Goal: Task Accomplishment & Management: Complete application form

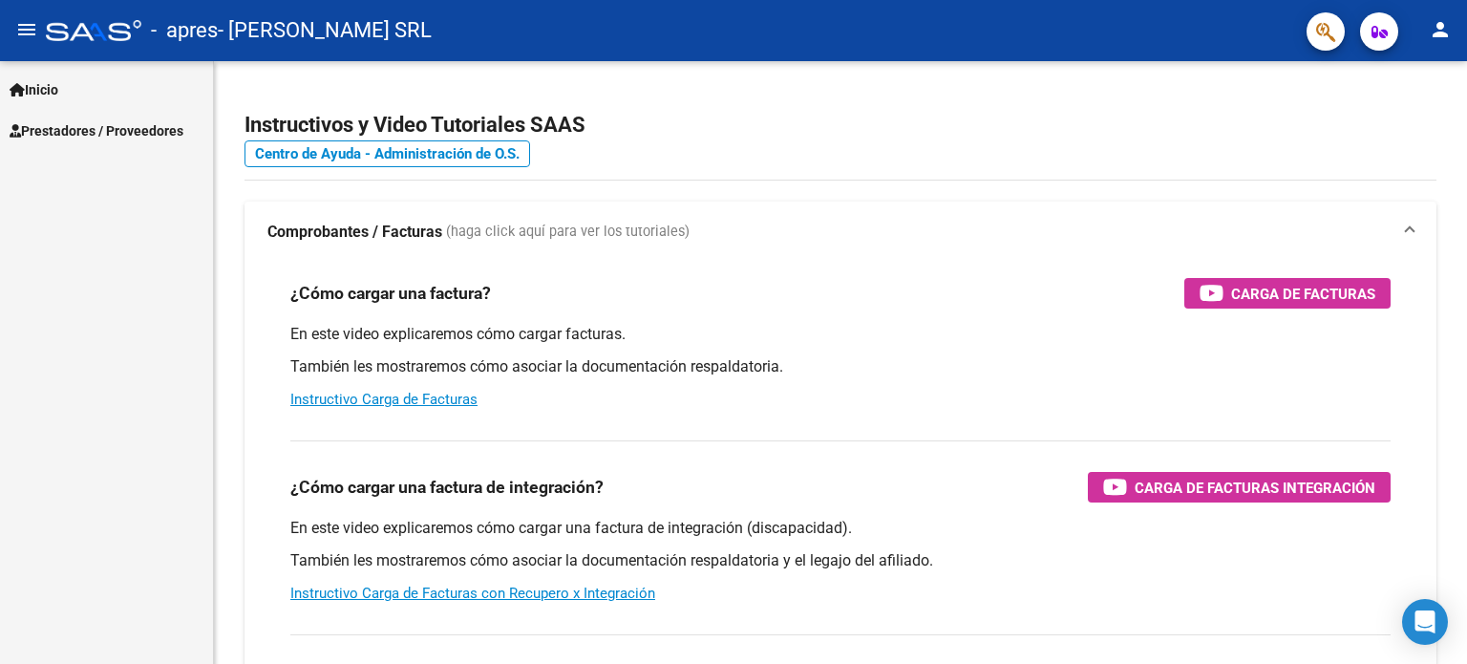
click at [92, 84] on link "Inicio" at bounding box center [106, 89] width 213 height 41
click at [84, 212] on span "Prestadores / Proveedores" at bounding box center [97, 212] width 174 height 21
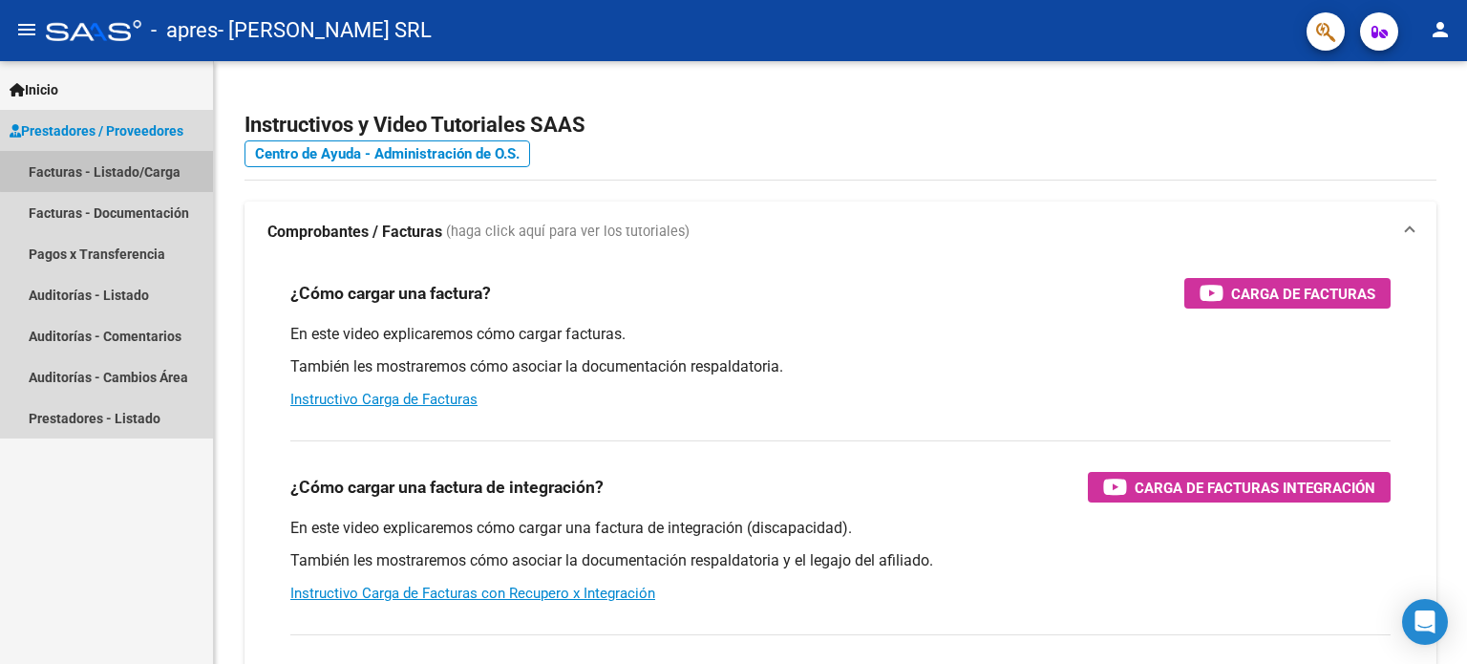
click at [110, 171] on link "Facturas - Listado/Carga" at bounding box center [106, 171] width 213 height 41
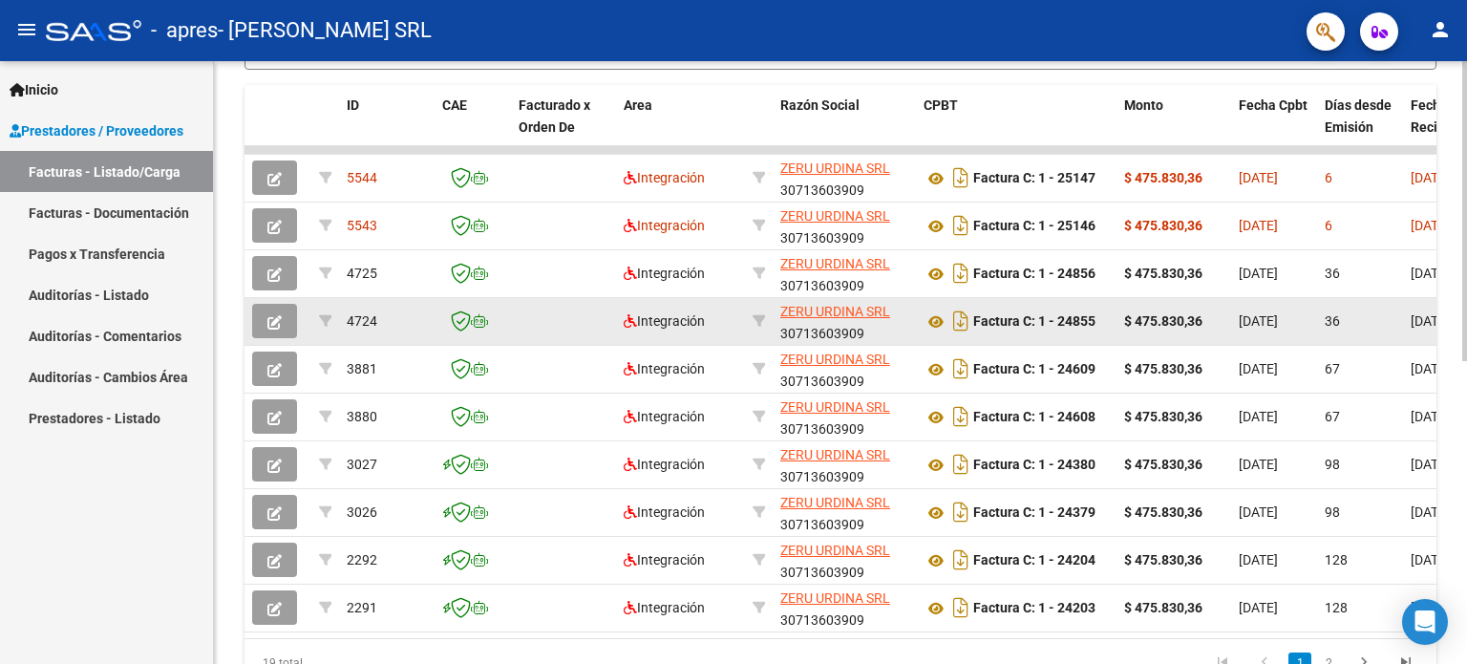
click at [278, 315] on icon "button" at bounding box center [274, 322] width 14 height 14
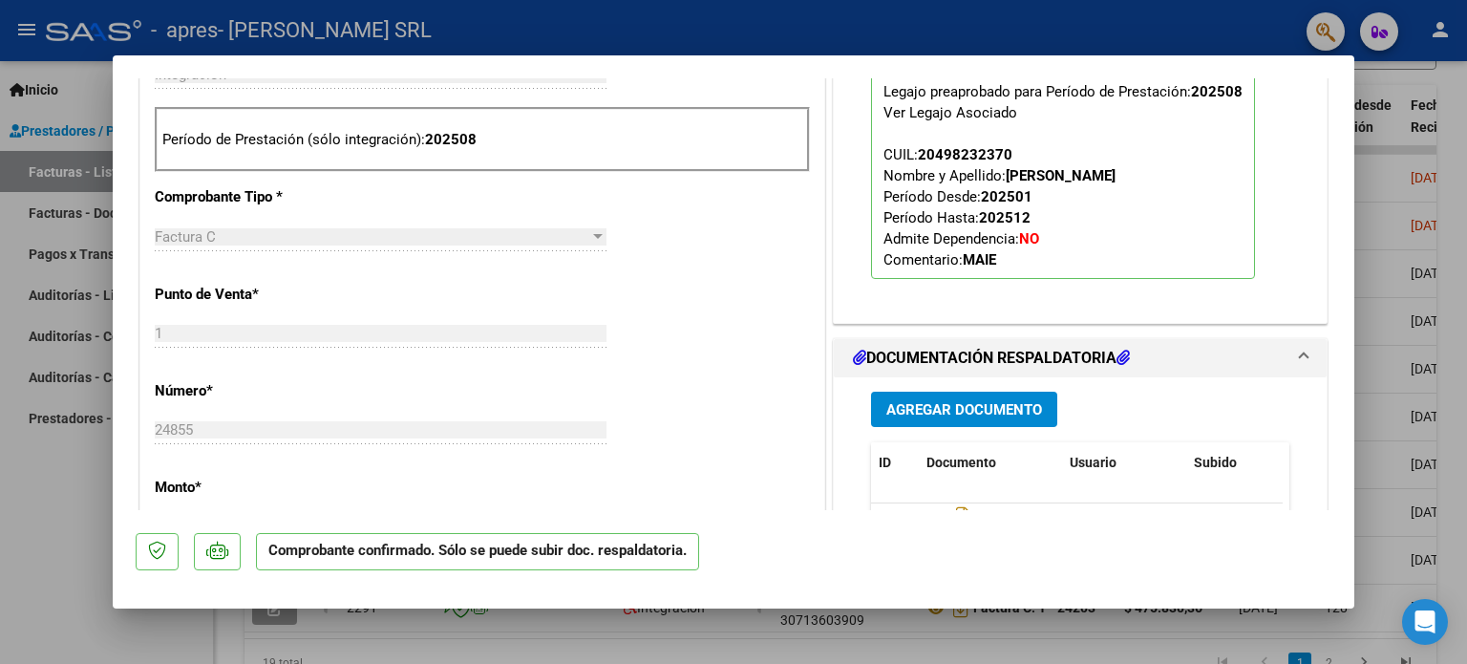
scroll to position [860, 0]
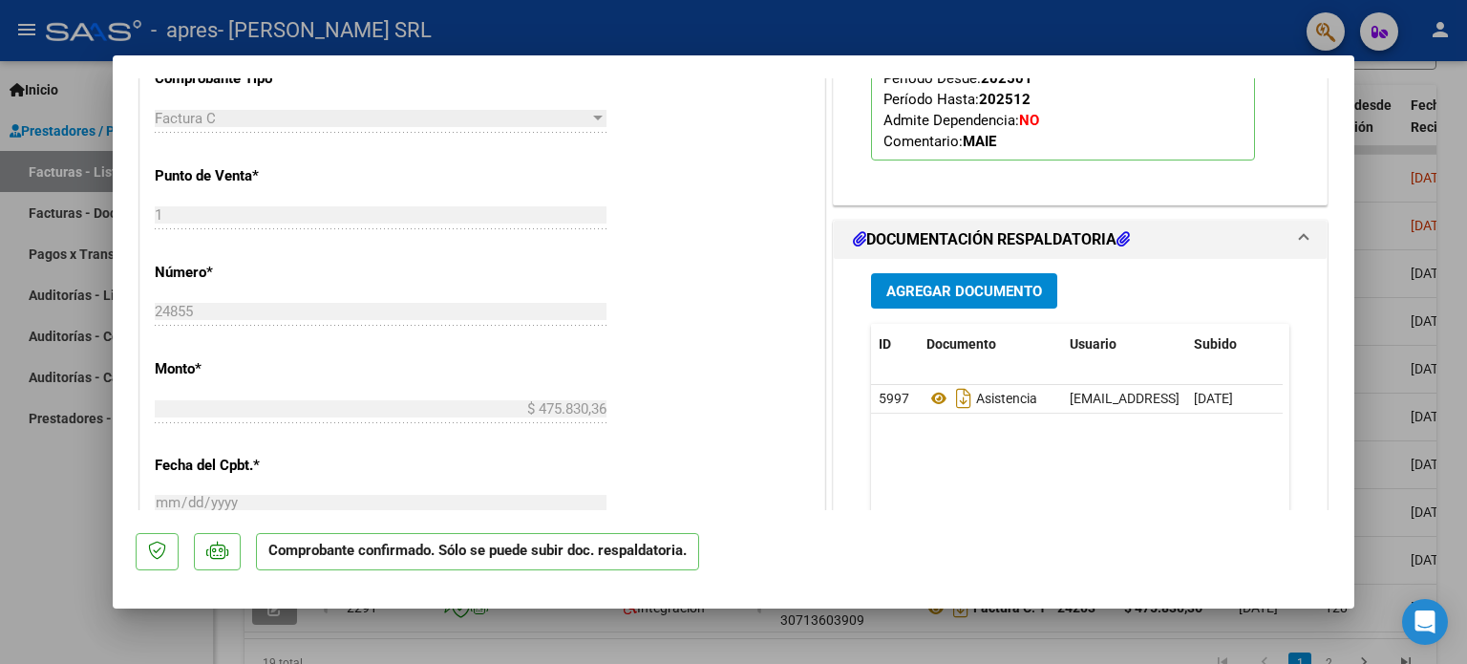
click at [965, 286] on span "Agregar Documento" at bounding box center [964, 291] width 156 height 17
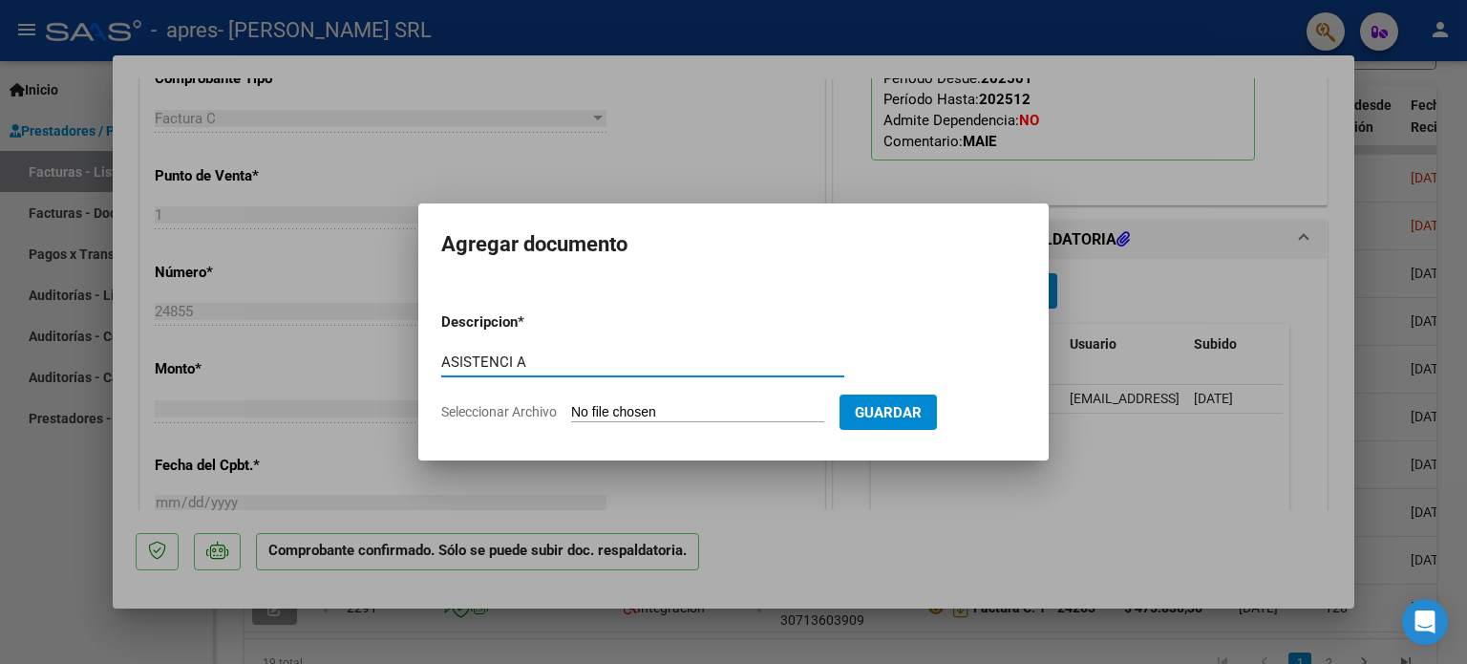
type input "ASISTENCI A"
click at [571, 404] on input "Seleccionar Archivo" at bounding box center [697, 413] width 253 height 18
type input "C:\fakepath\[PERSON_NAME][GEOGRAPHIC_DATA] - [GEOGRAPHIC_DATA] AGOSTO .pdf"
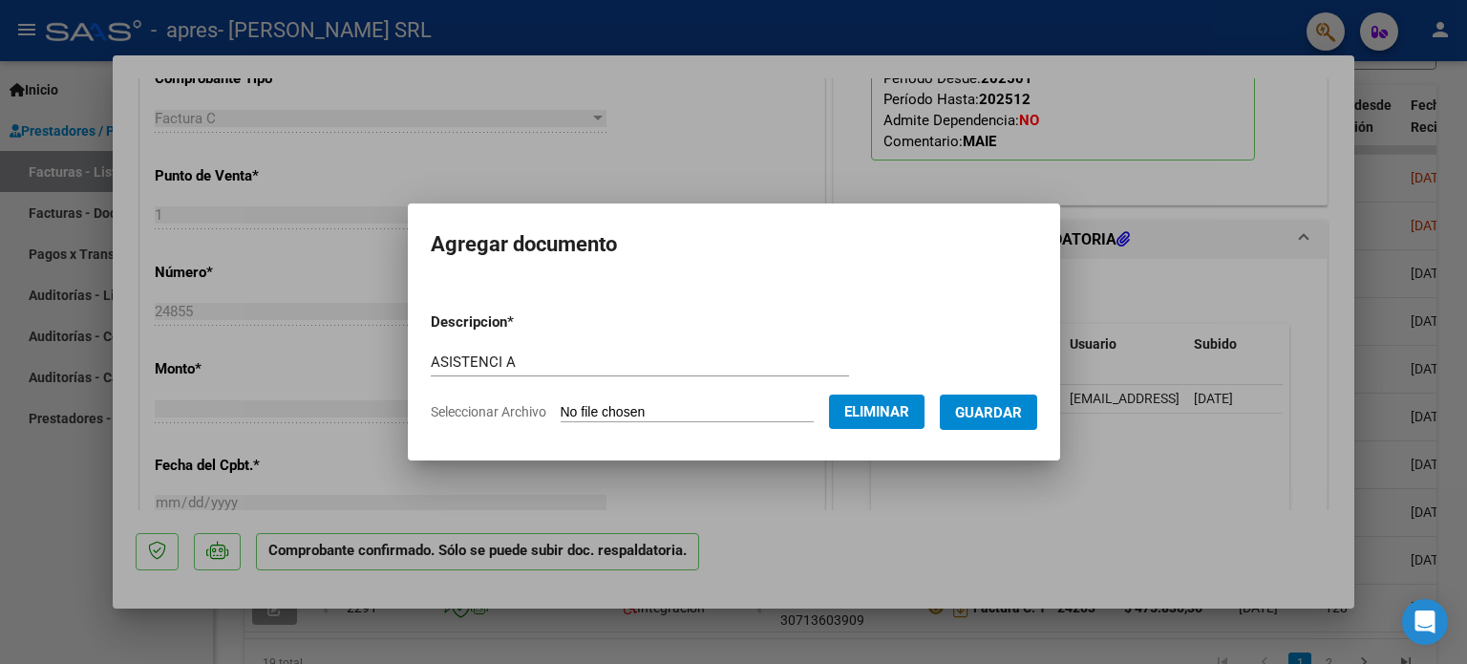
click at [1007, 403] on span "Guardar" at bounding box center [988, 411] width 67 height 17
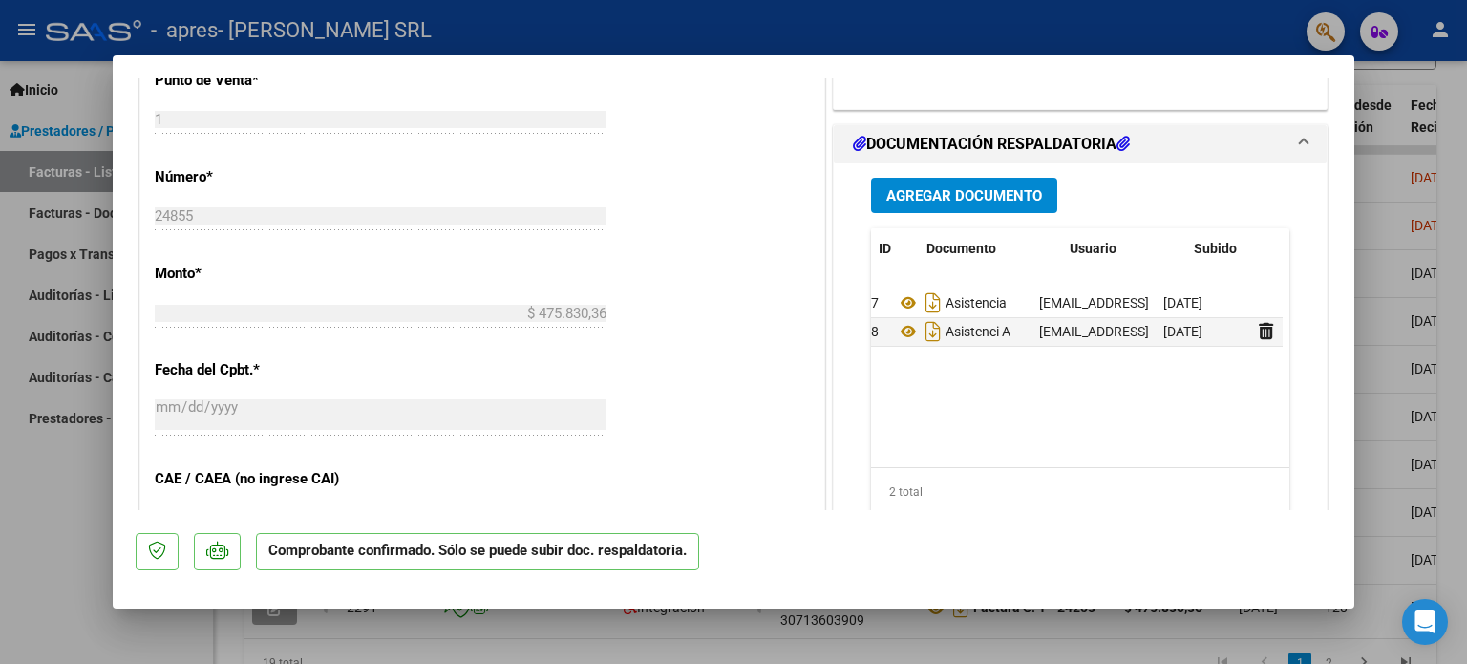
scroll to position [0, 0]
click at [72, 531] on div at bounding box center [733, 332] width 1467 height 664
type input "$ 0,00"
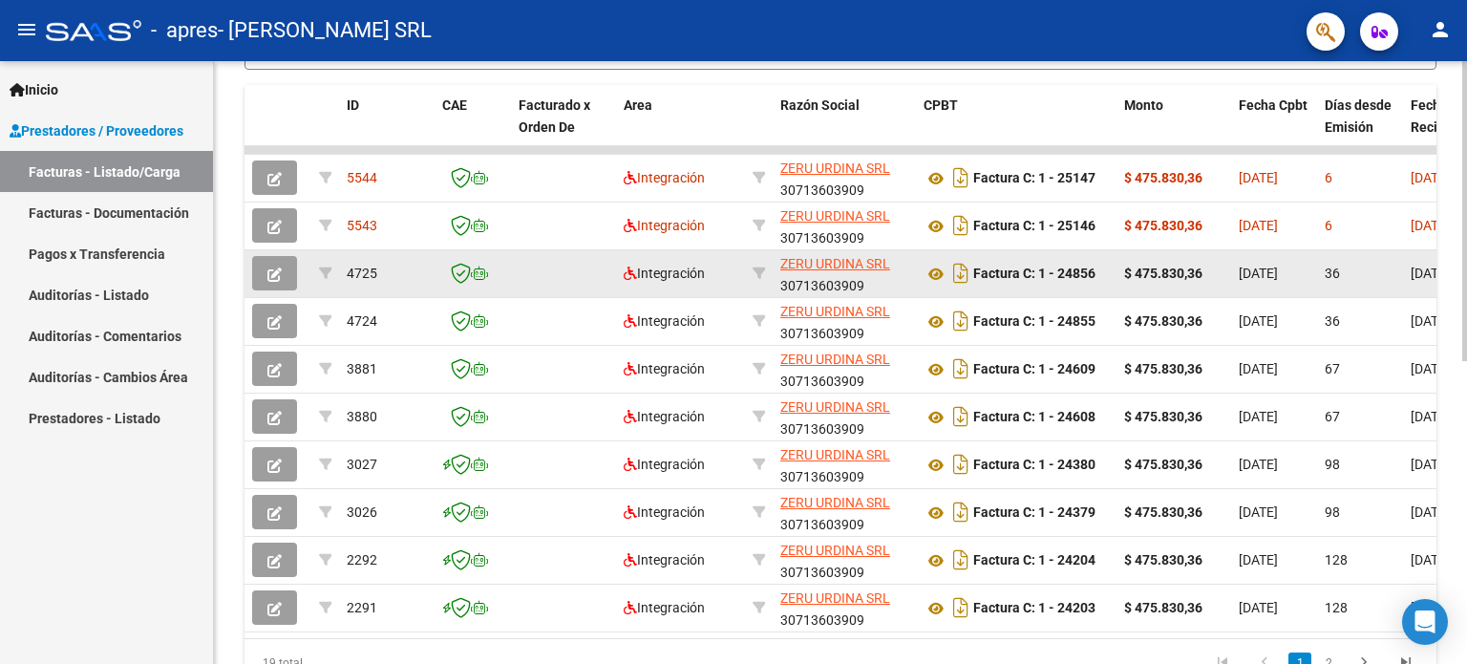
click at [276, 267] on icon "button" at bounding box center [274, 274] width 14 height 14
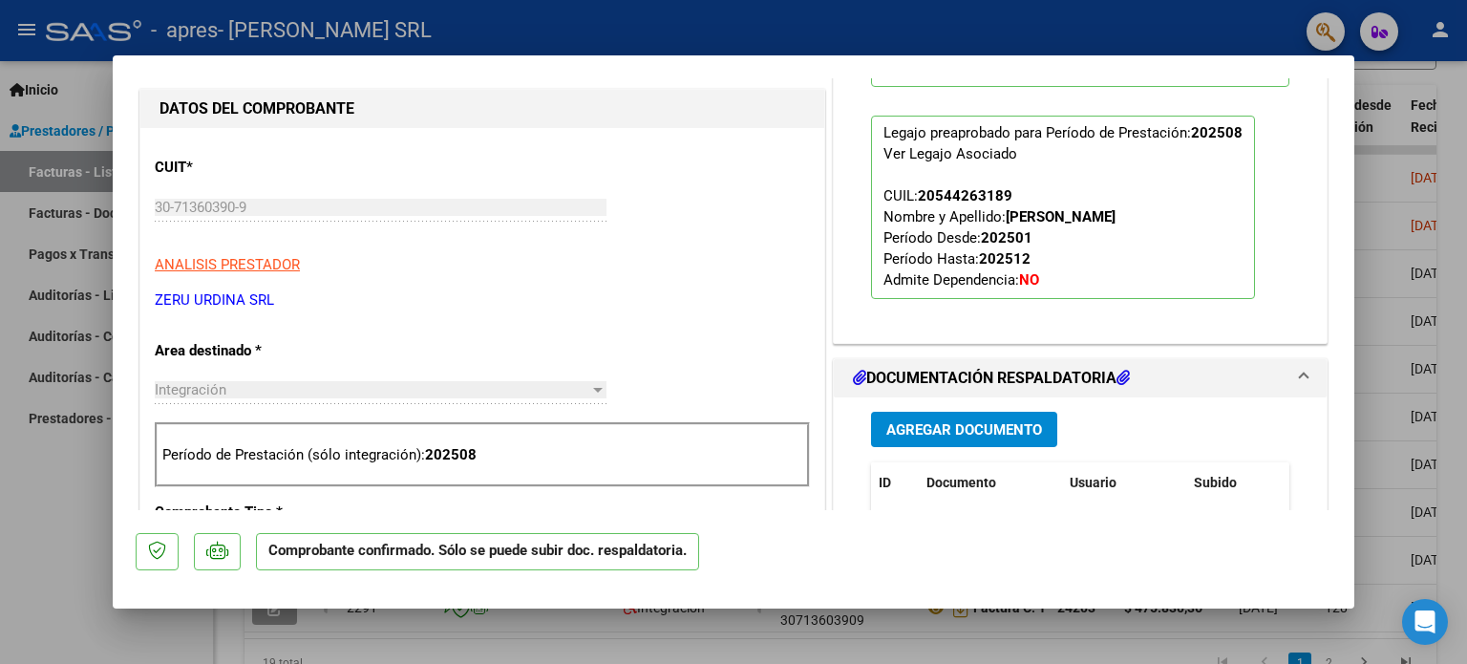
scroll to position [573, 0]
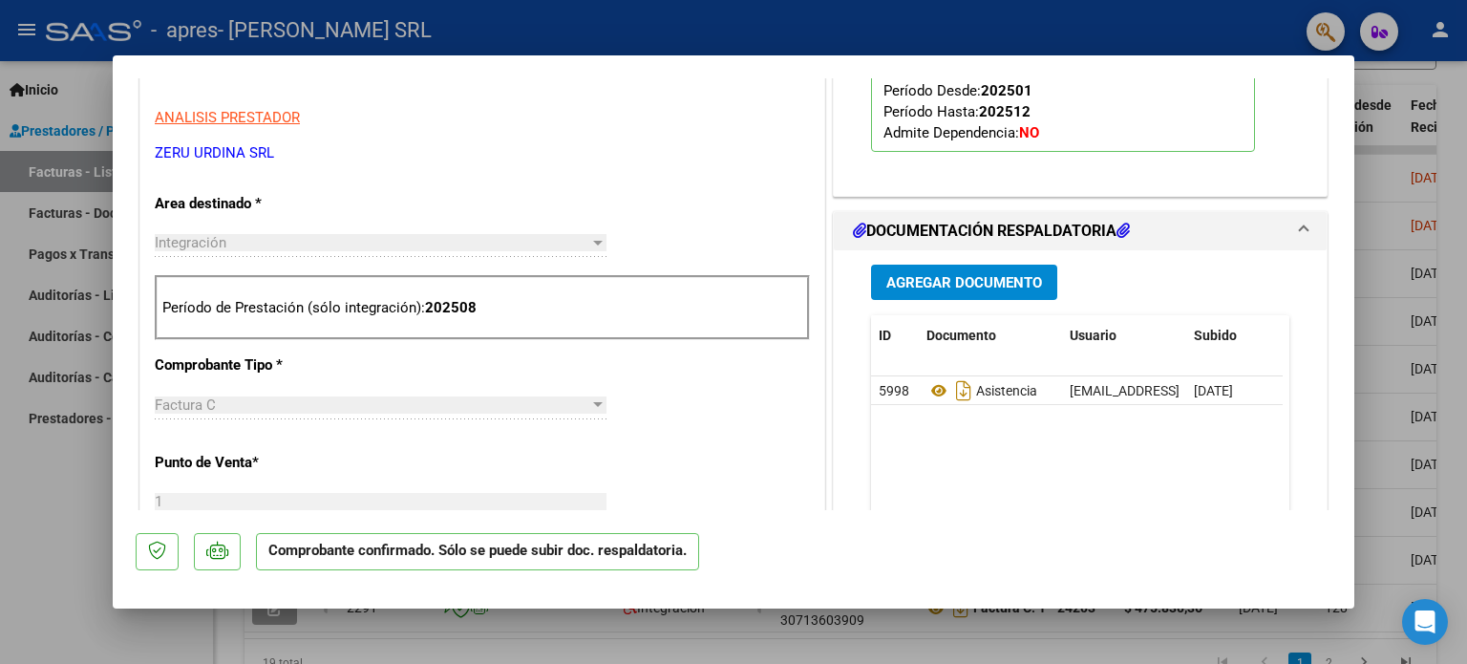
click at [917, 280] on span "Agregar Documento" at bounding box center [964, 282] width 156 height 17
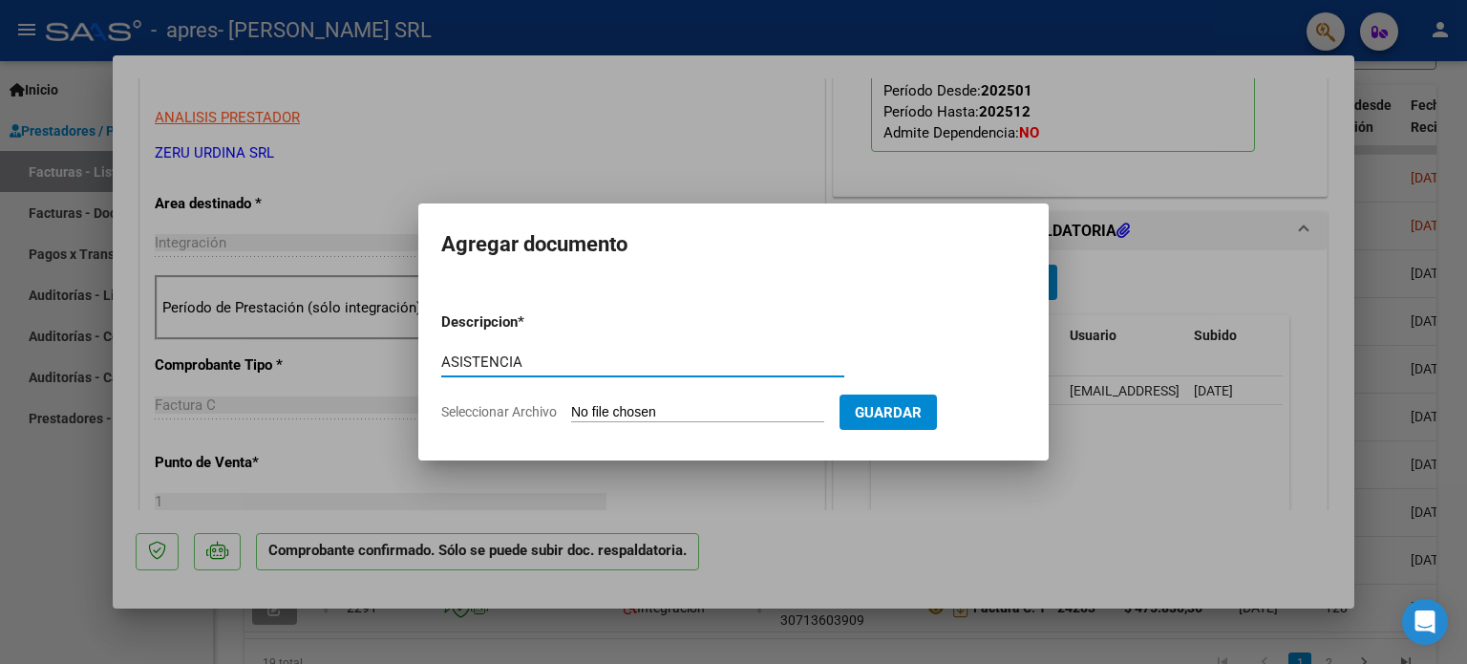
type input "ASISTENCIA"
click at [571, 404] on input "Seleccionar Archivo" at bounding box center [697, 413] width 253 height 18
type input "C:\fakepath\[PERSON_NAME] - PA AGOSTO .pdf"
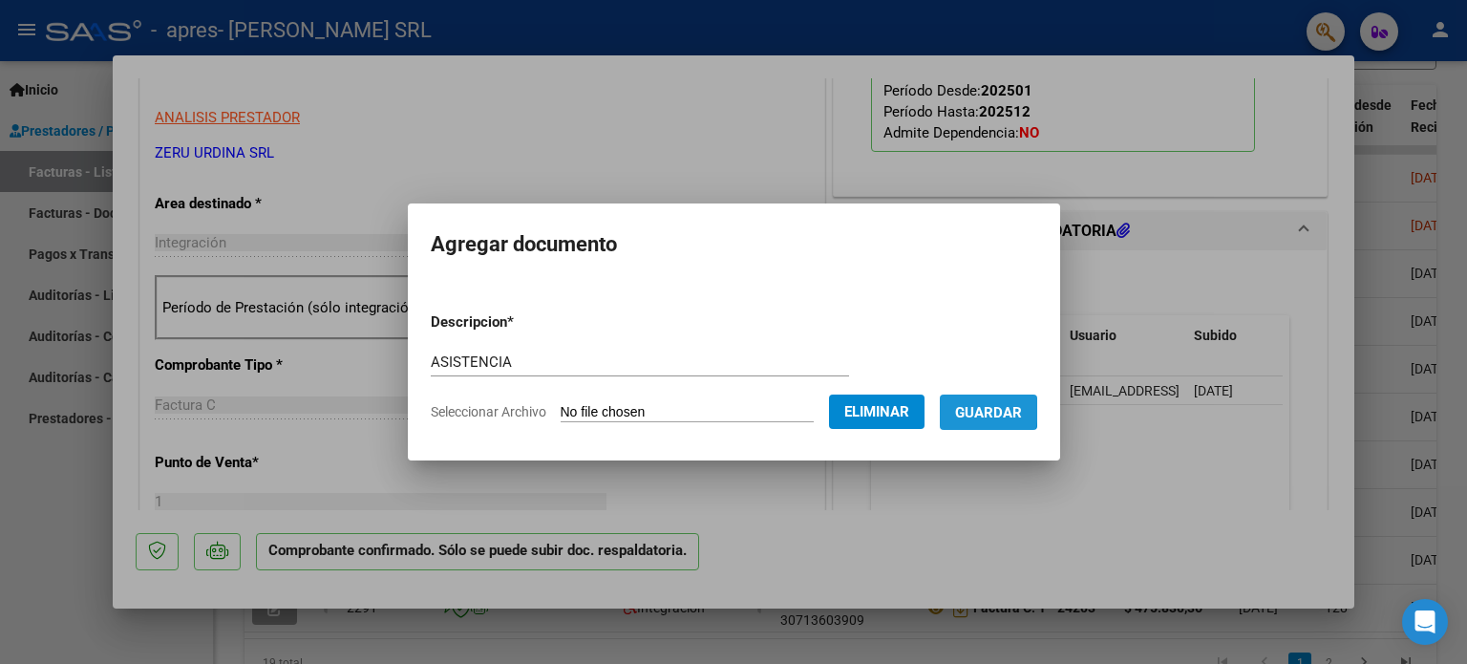
click at [982, 410] on span "Guardar" at bounding box center [988, 412] width 67 height 17
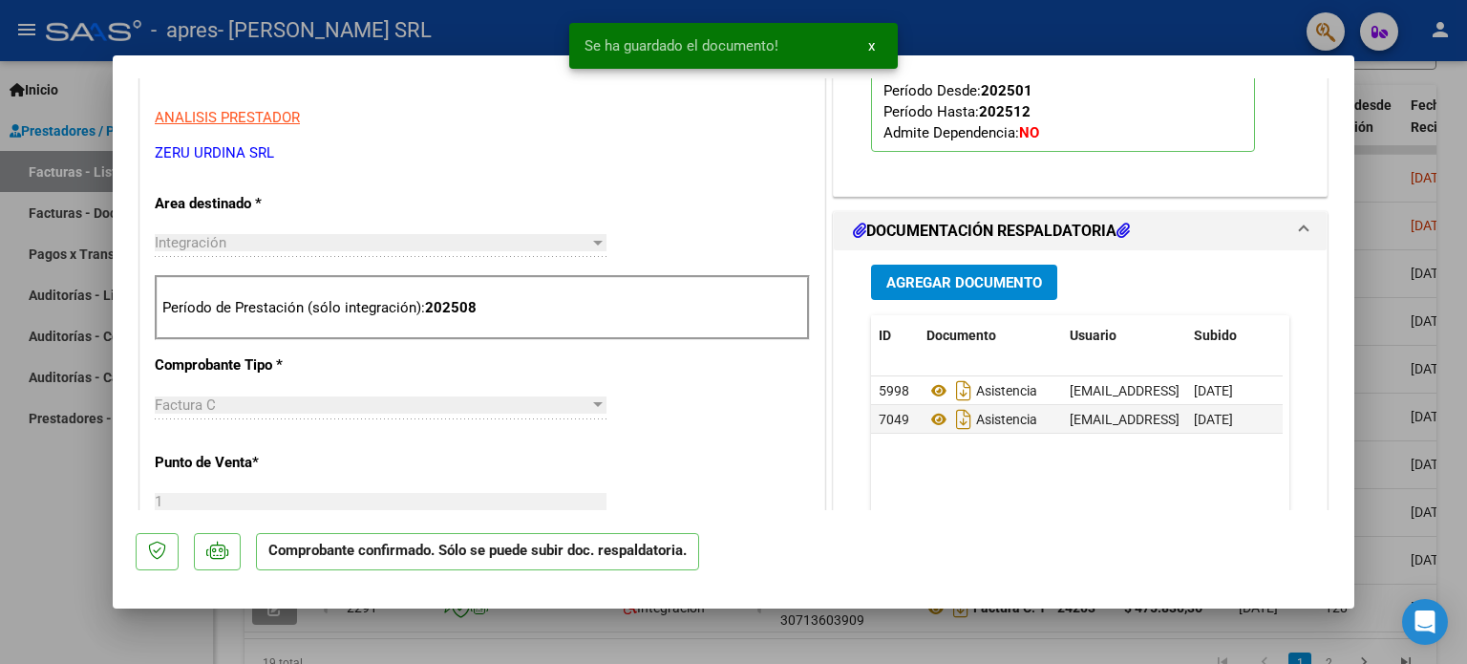
click at [57, 480] on div at bounding box center [733, 332] width 1467 height 664
type input "$ 0,00"
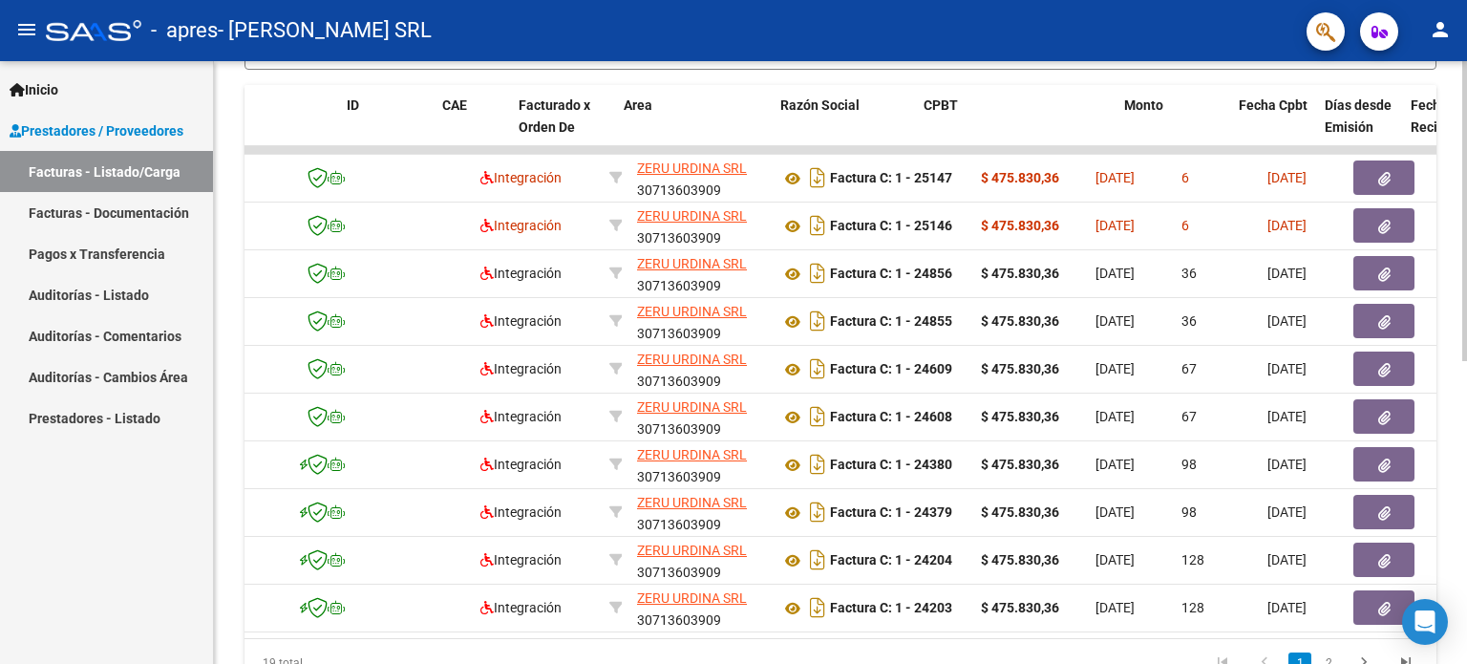
scroll to position [0, 0]
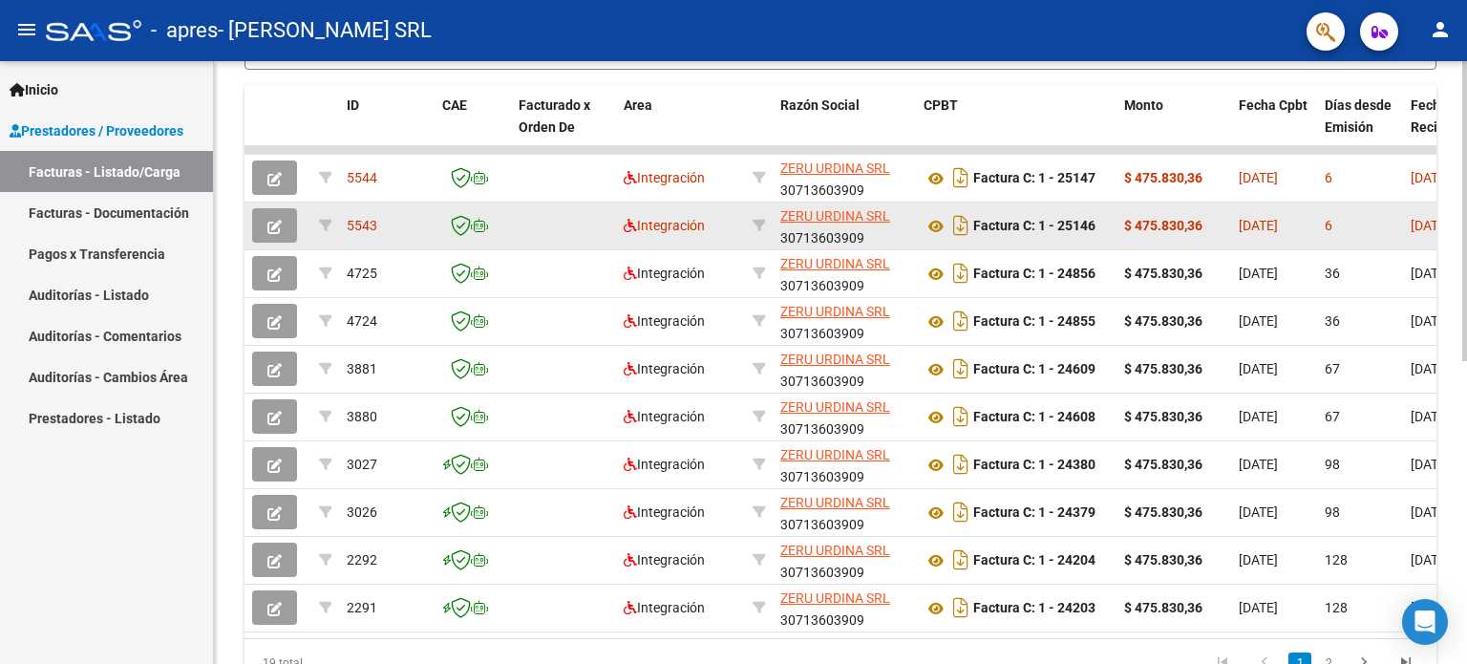
click at [284, 219] on button "button" at bounding box center [274, 225] width 45 height 34
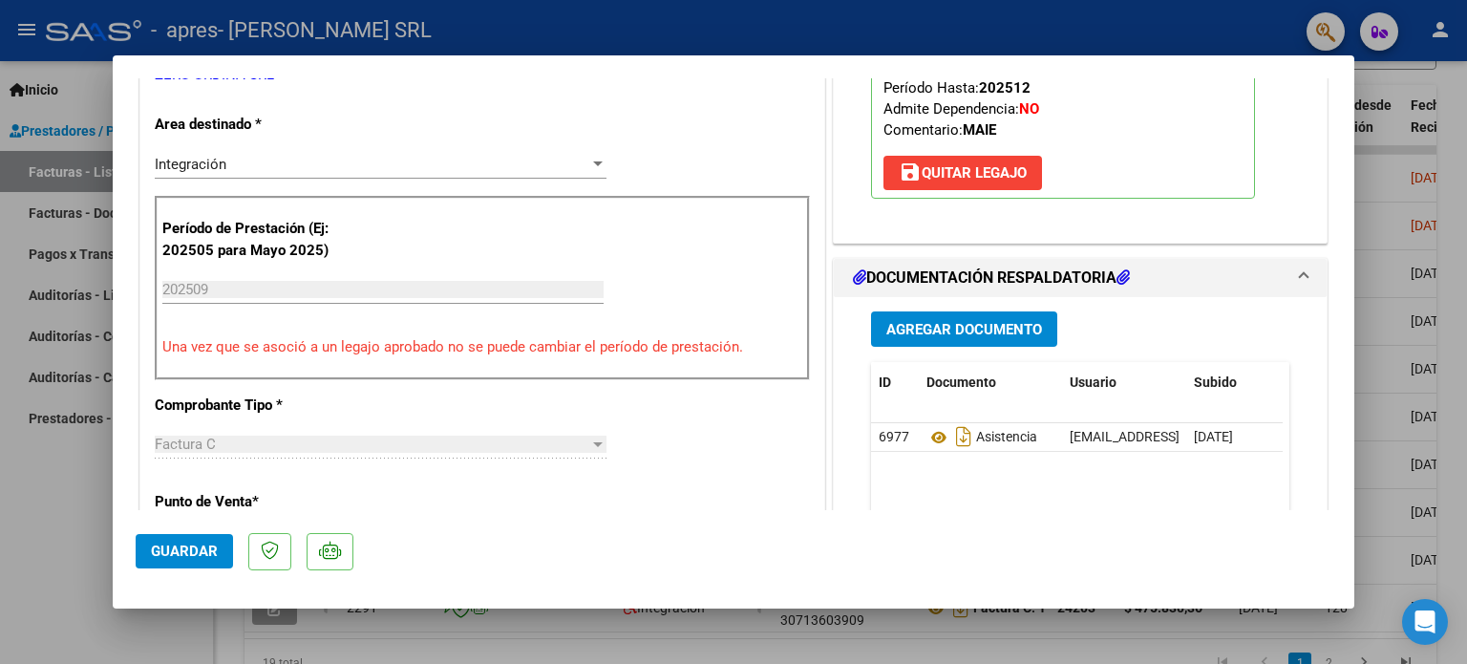
scroll to position [478, 0]
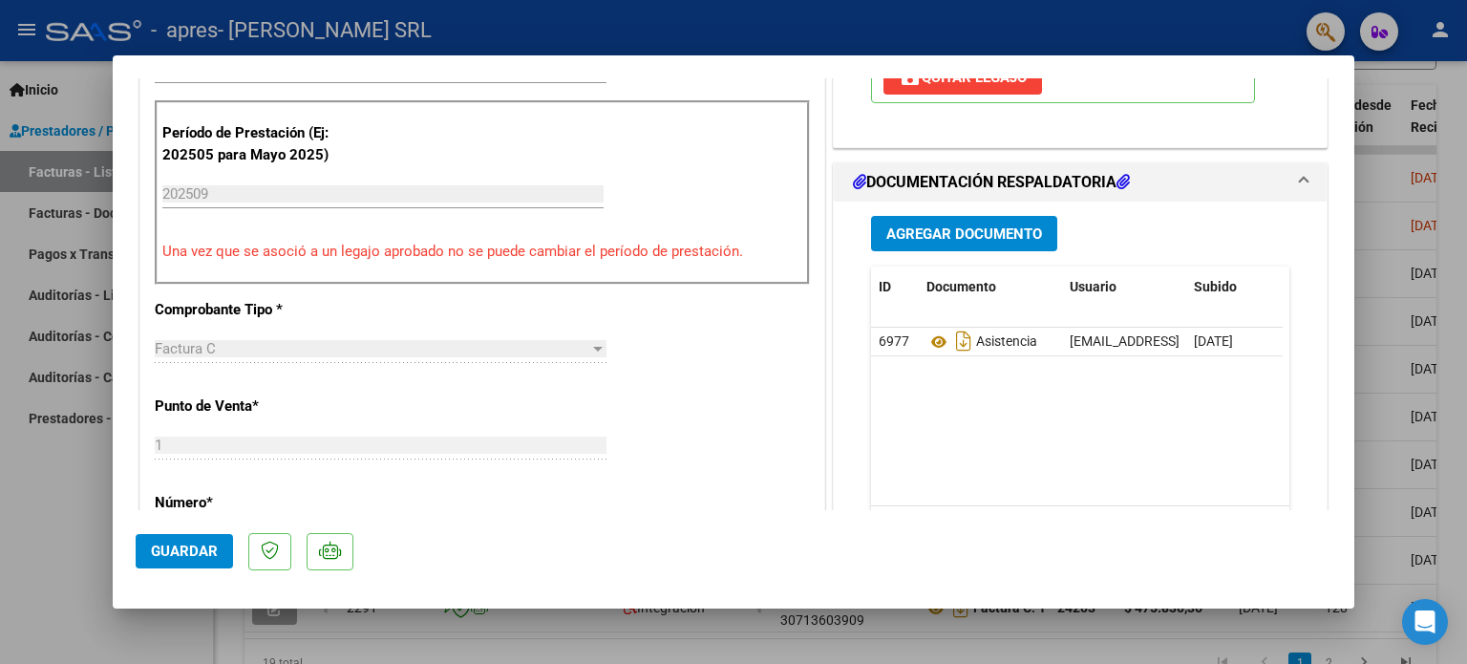
click at [954, 234] on span "Agregar Documento" at bounding box center [964, 233] width 156 height 17
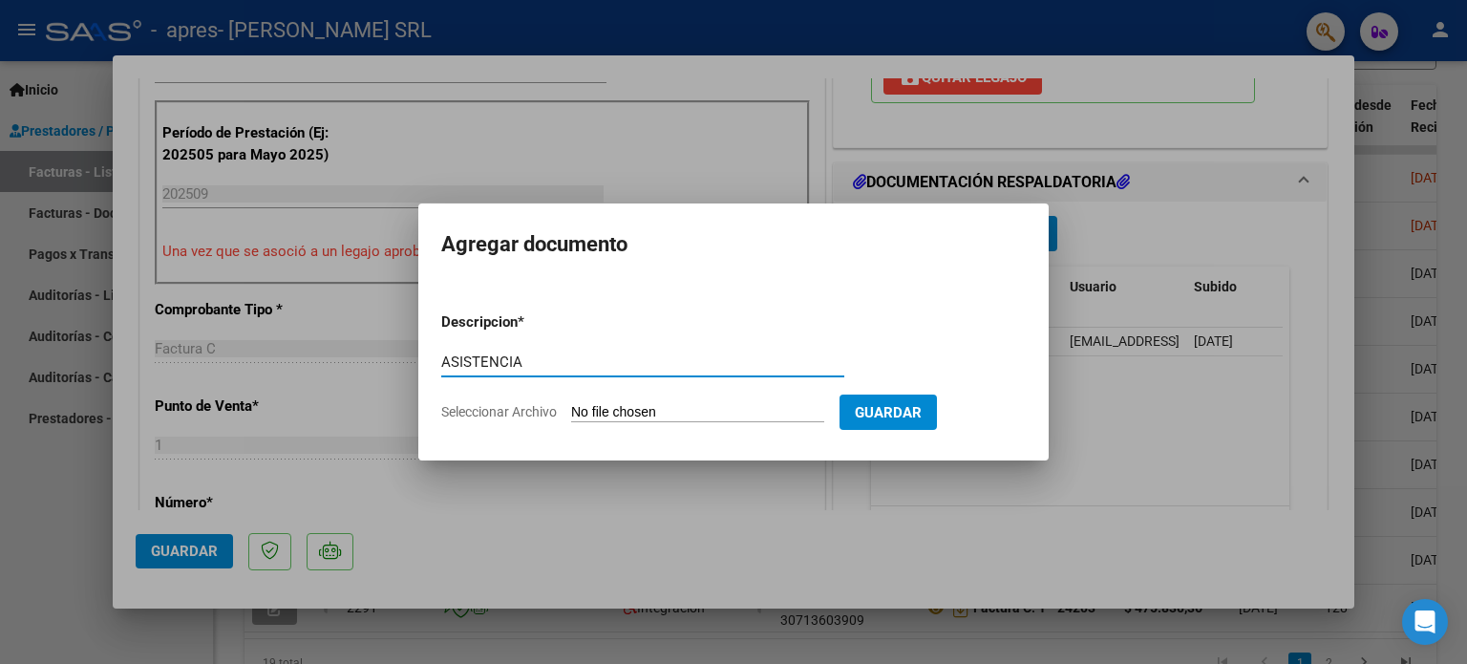
type input "ASISTENCIA"
click at [571, 404] on input "Seleccionar Archivo" at bounding box center [697, 413] width 253 height 18
type input "C:\fakepath\MANOLI, Santino - PA SEPT.pdf"
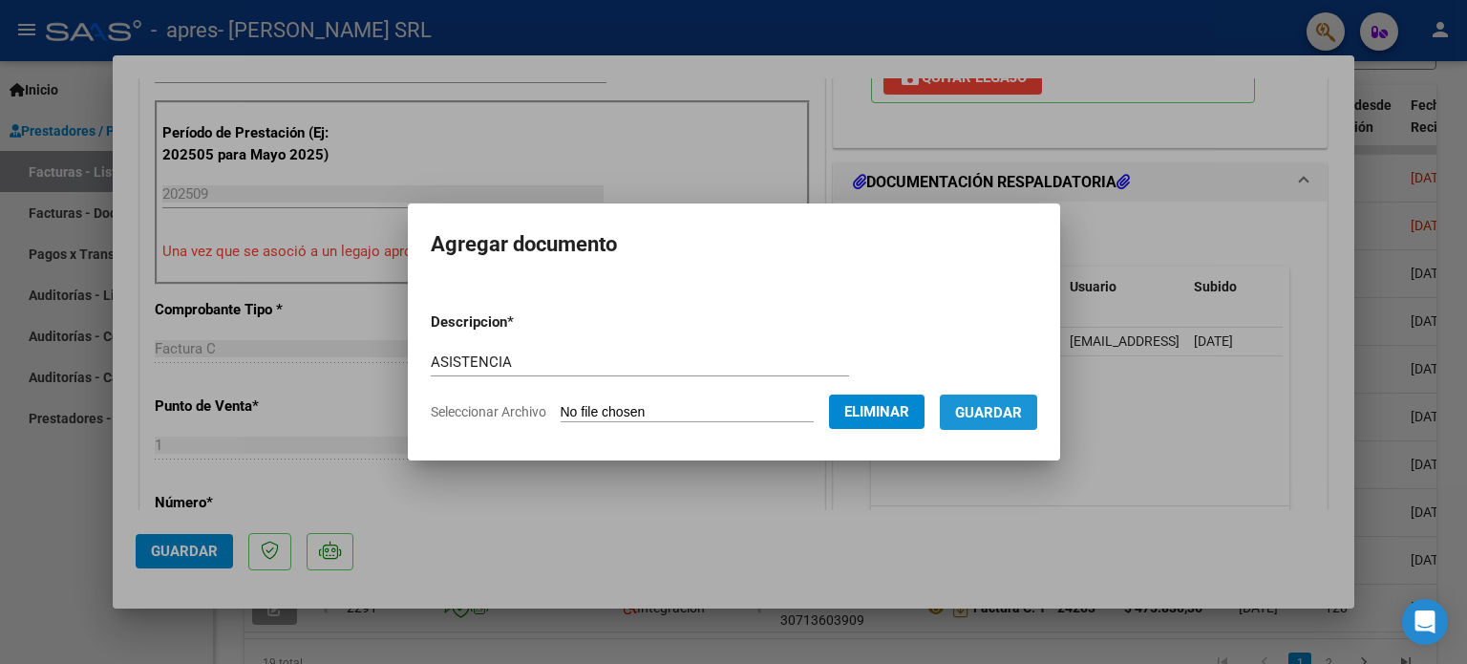
click at [991, 414] on span "Guardar" at bounding box center [988, 412] width 67 height 17
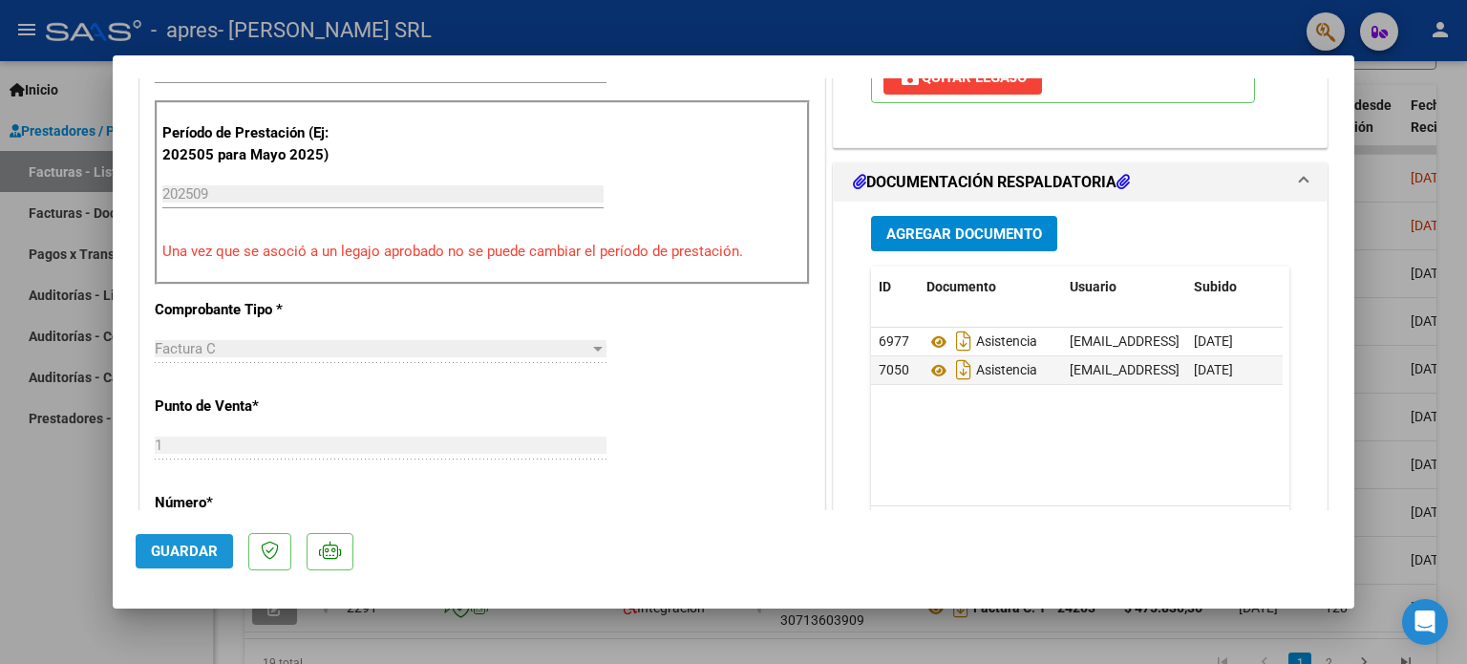
click at [180, 551] on span "Guardar" at bounding box center [184, 550] width 67 height 17
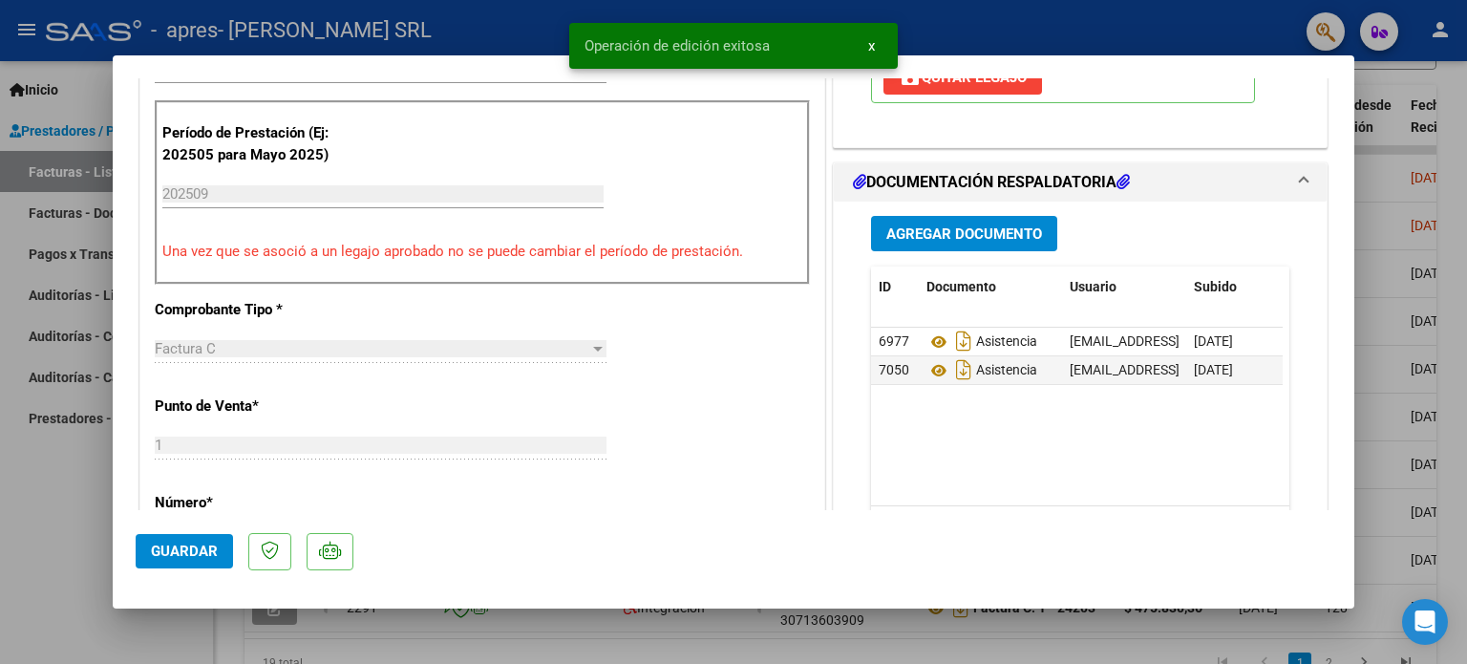
click at [61, 499] on div at bounding box center [733, 332] width 1467 height 664
type input "$ 0,00"
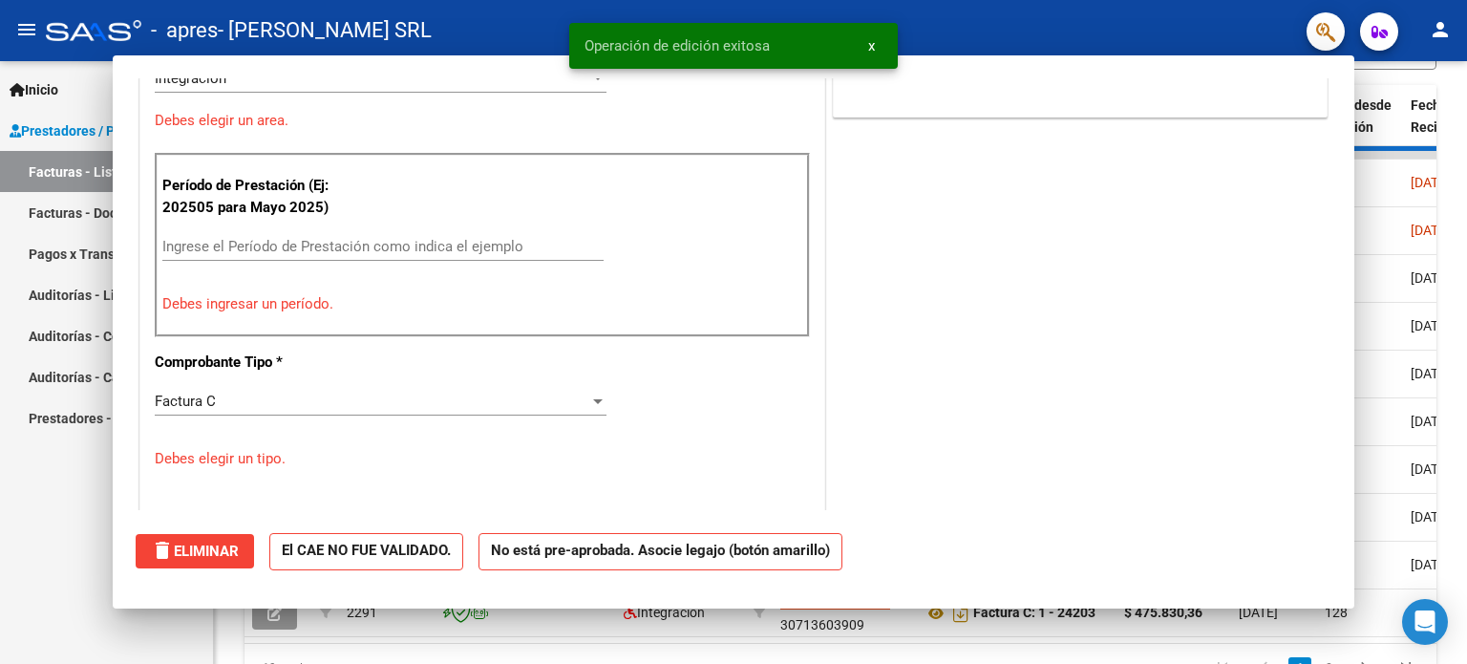
scroll to position [0, 0]
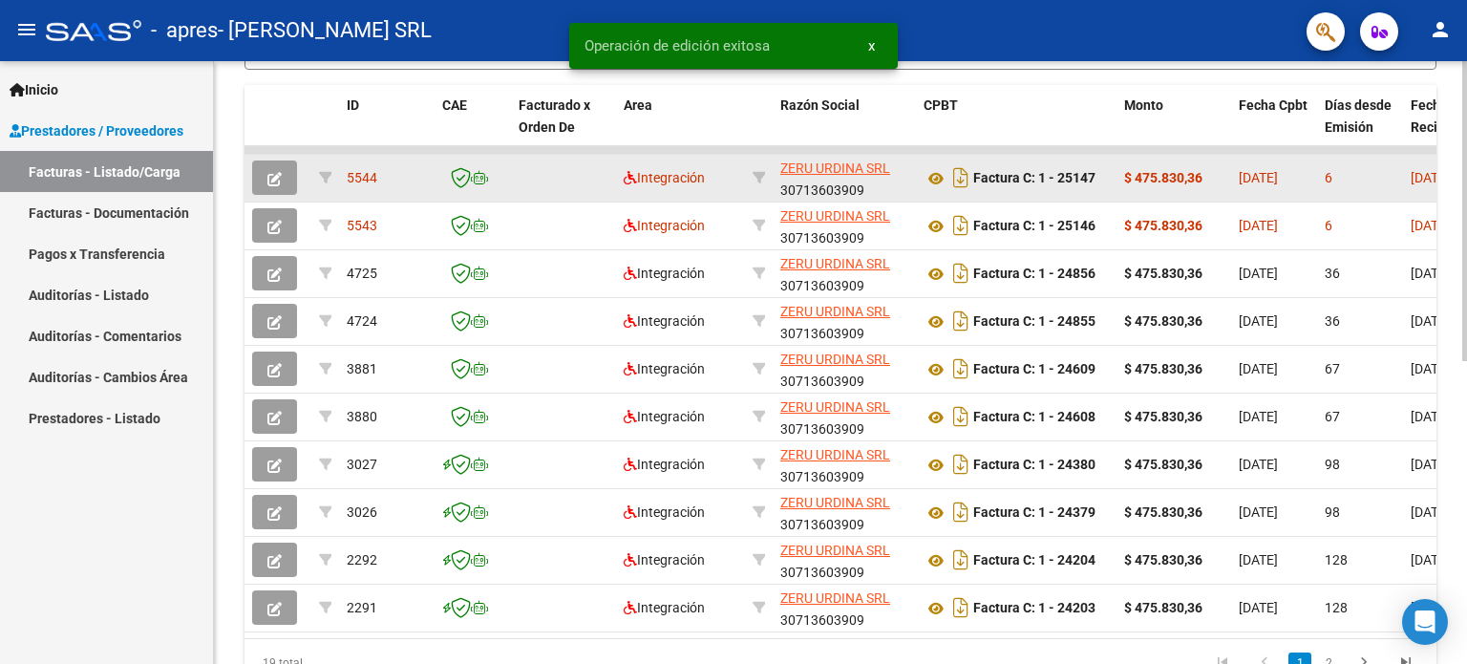
click at [260, 171] on button "button" at bounding box center [274, 177] width 45 height 34
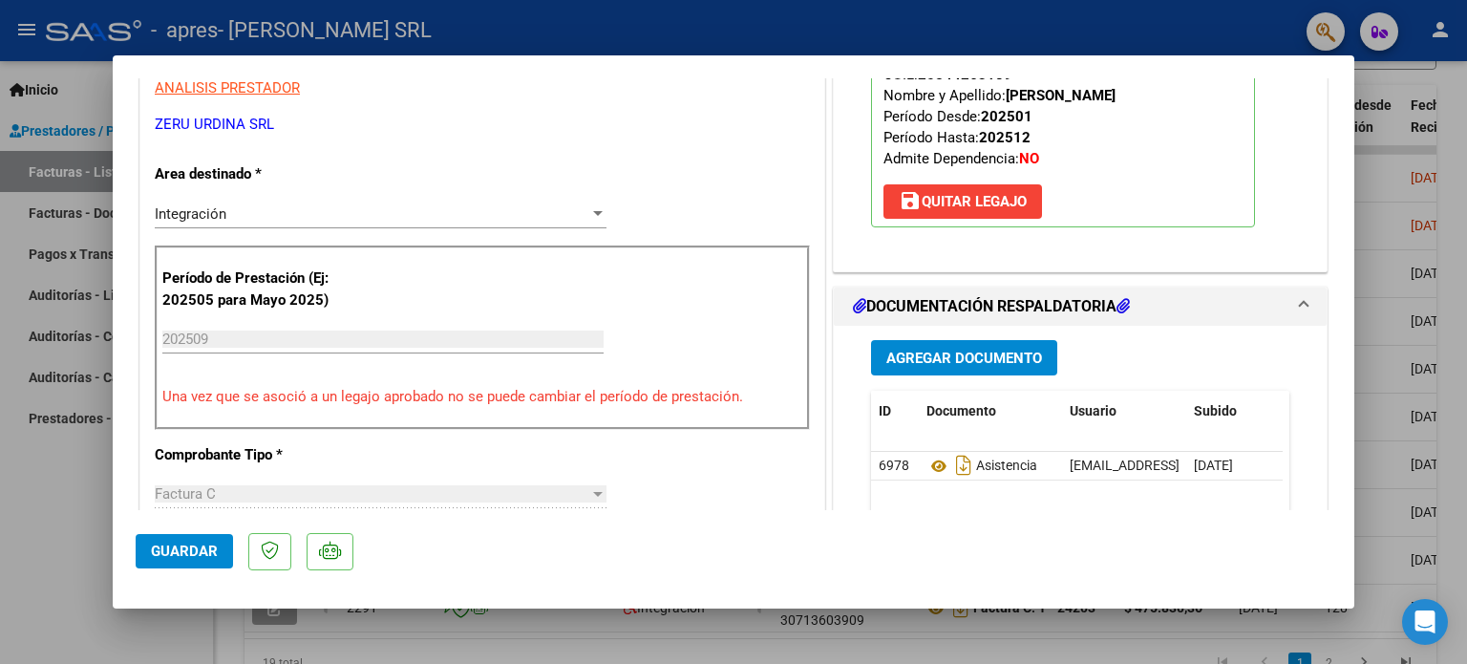
scroll to position [382, 0]
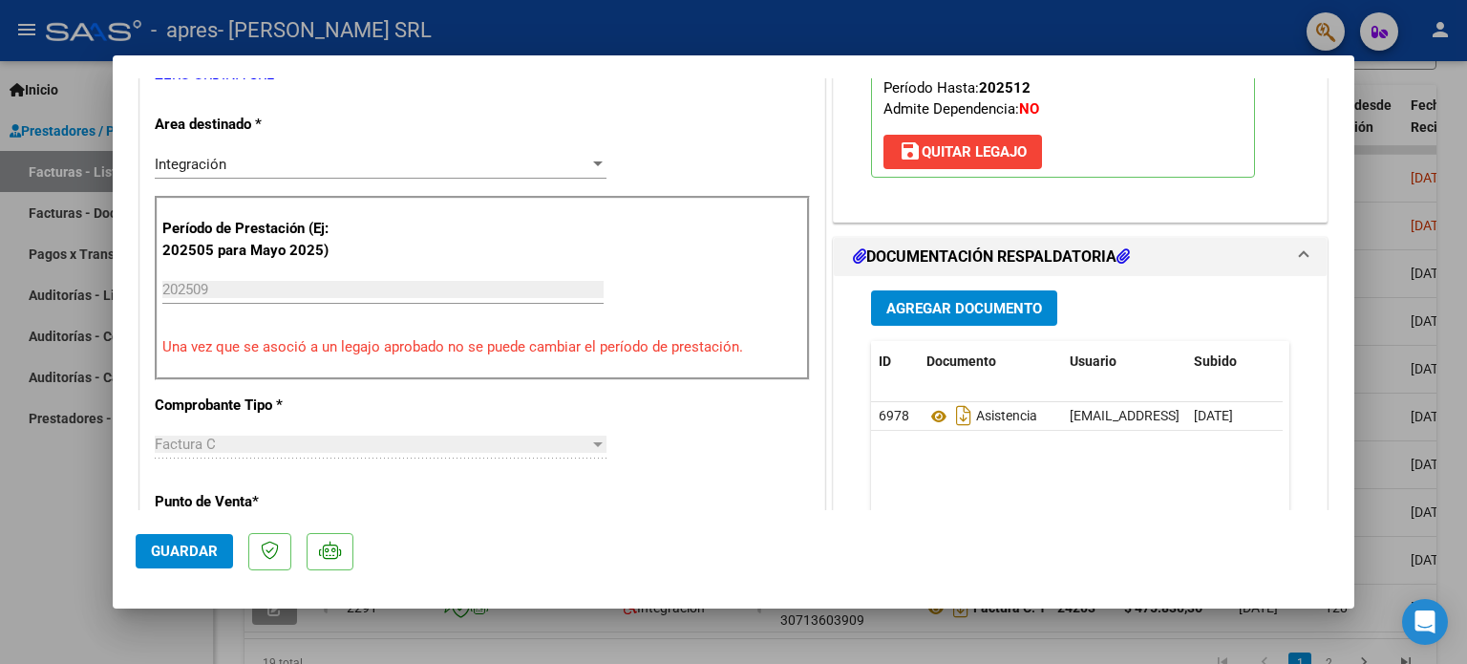
click at [923, 313] on span "Agregar Documento" at bounding box center [964, 308] width 156 height 17
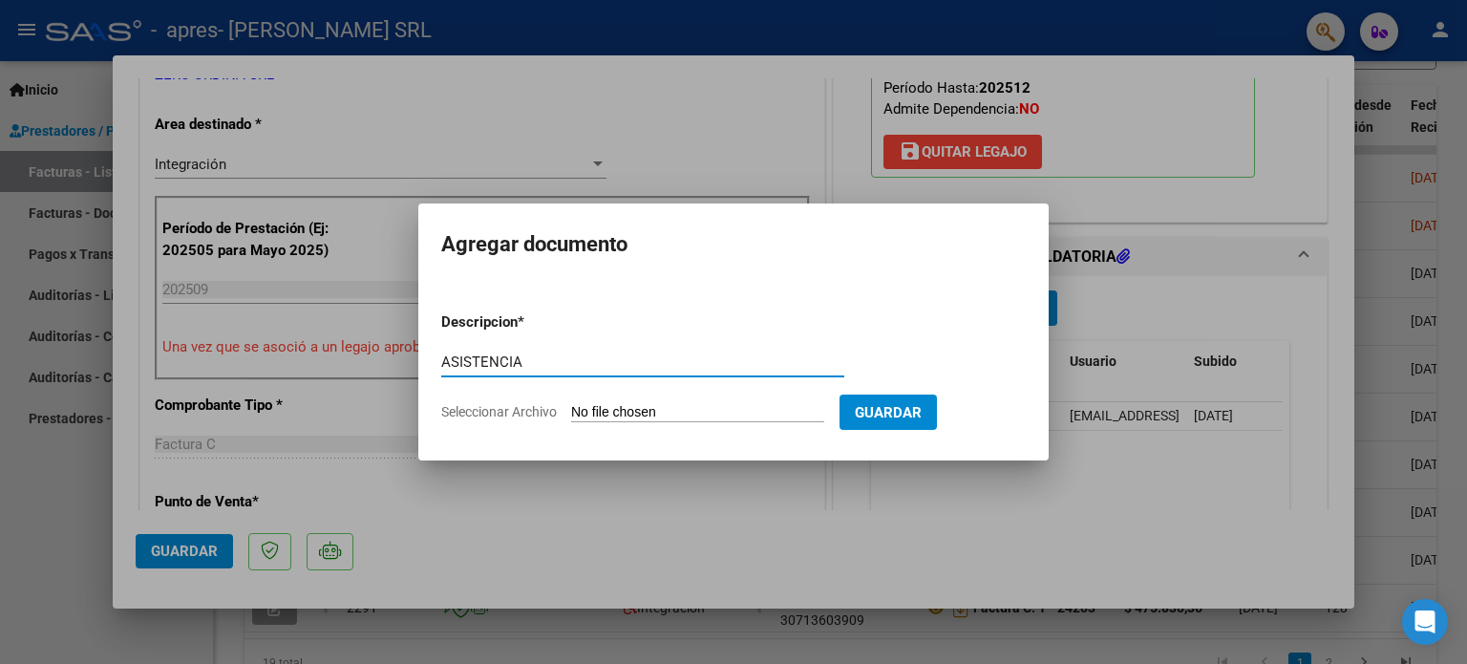
type input "ASISTENCIA"
click at [571, 404] on input "Seleccionar Archivo" at bounding box center [697, 413] width 253 height 18
type input "C:\fakepath\[PERSON_NAME] - PA SEPT.pdf"
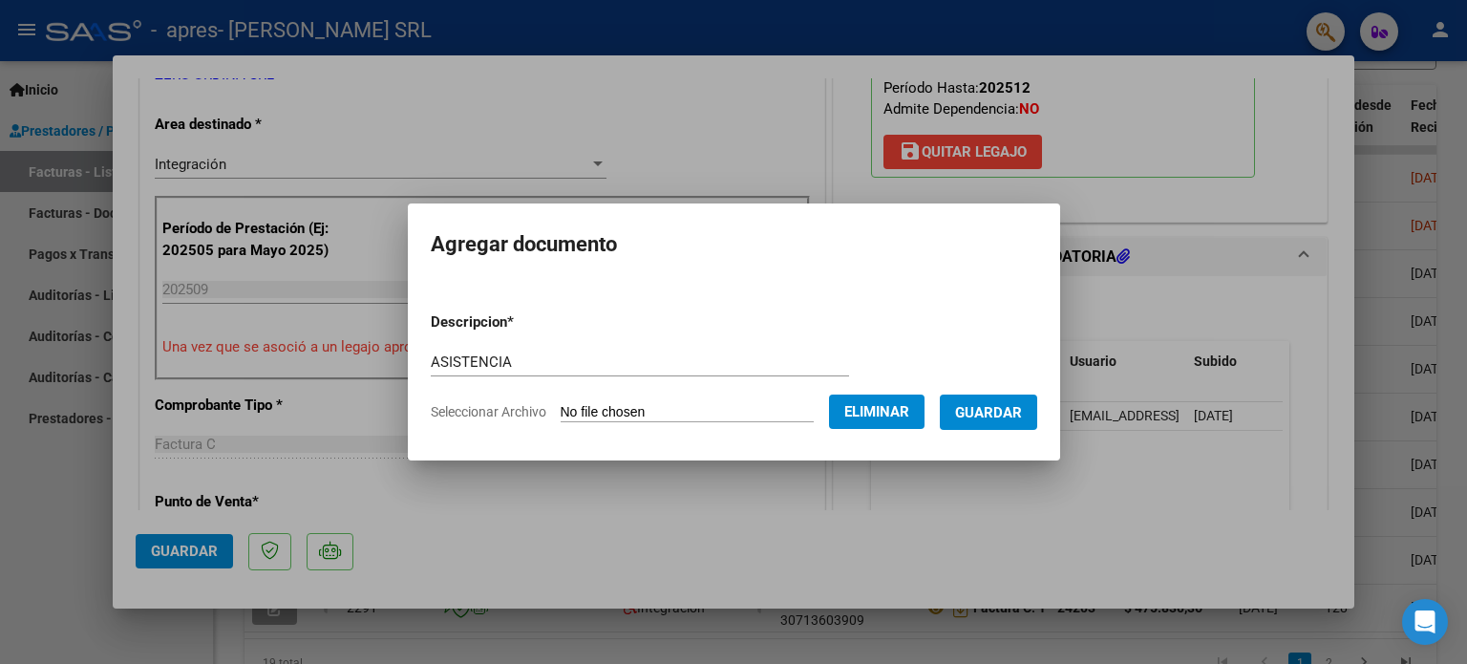
click at [993, 412] on span "Guardar" at bounding box center [988, 412] width 67 height 17
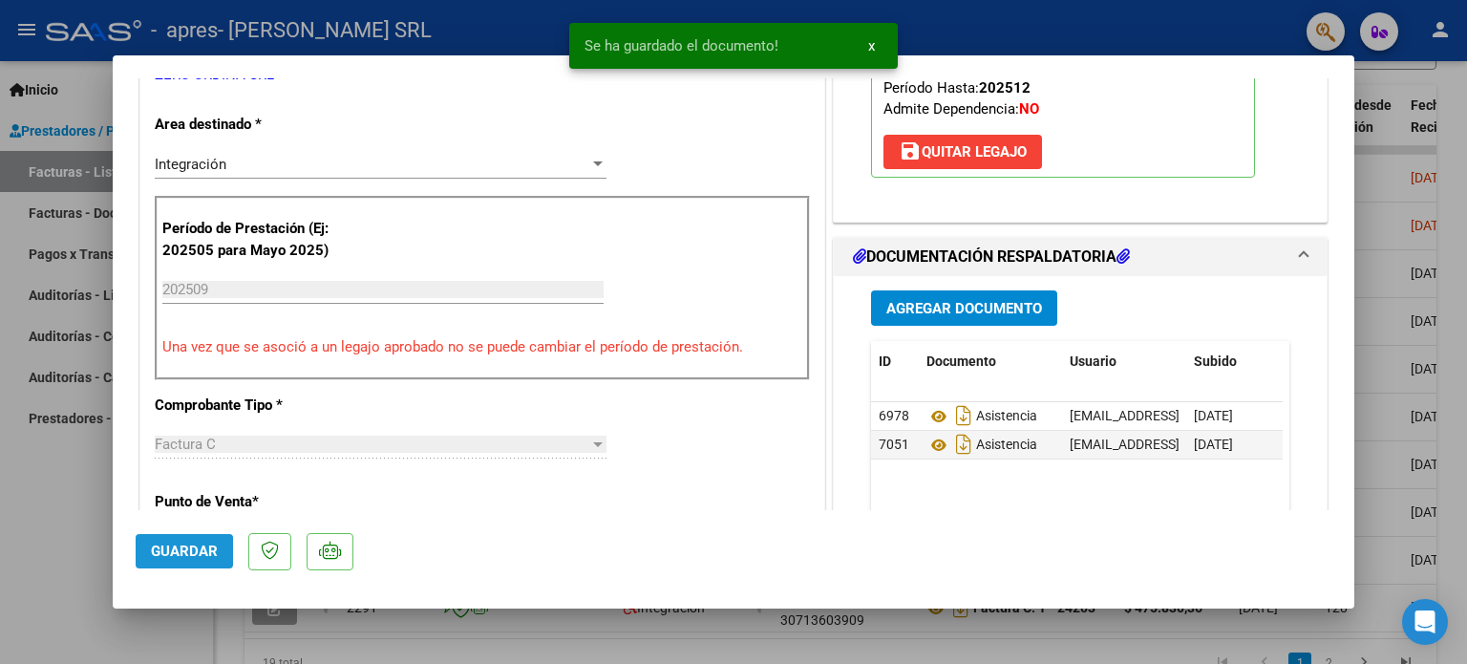
click at [175, 553] on span "Guardar" at bounding box center [184, 550] width 67 height 17
click at [75, 500] on div at bounding box center [733, 332] width 1467 height 664
type input "$ 0,00"
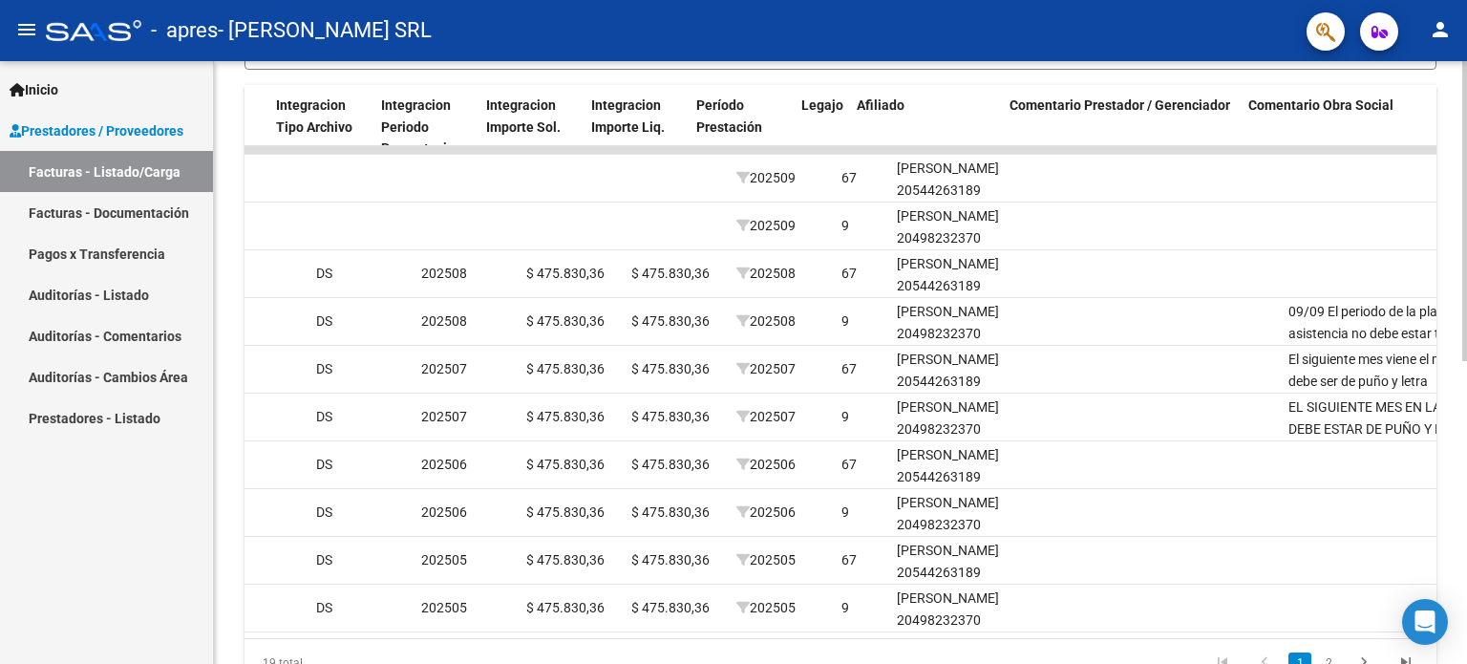
scroll to position [0, 2058]
